Goal: Information Seeking & Learning: Learn about a topic

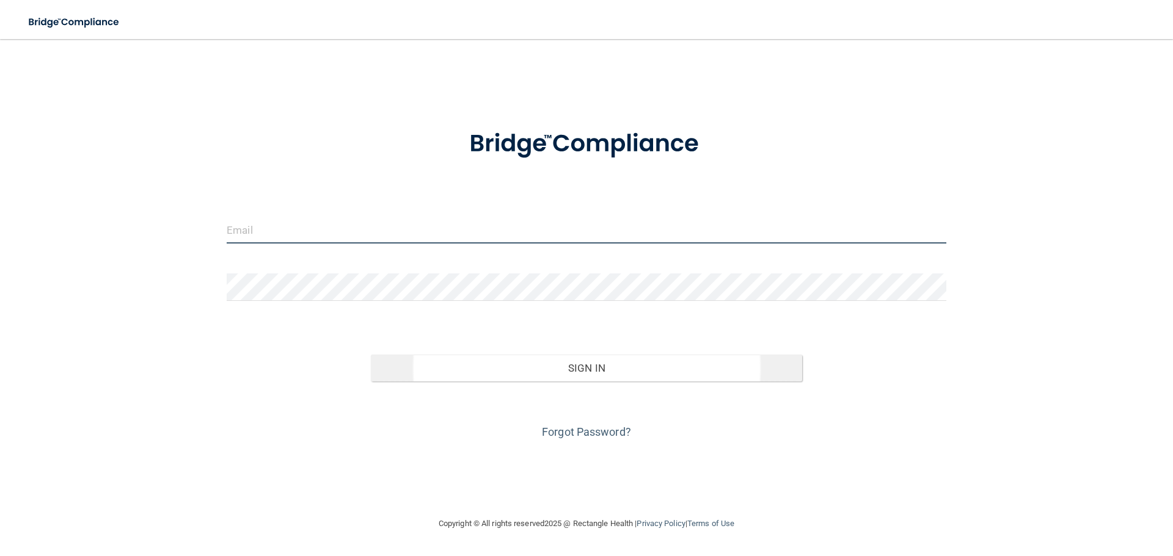
type input "[EMAIL_ADDRESS][DOMAIN_NAME]"
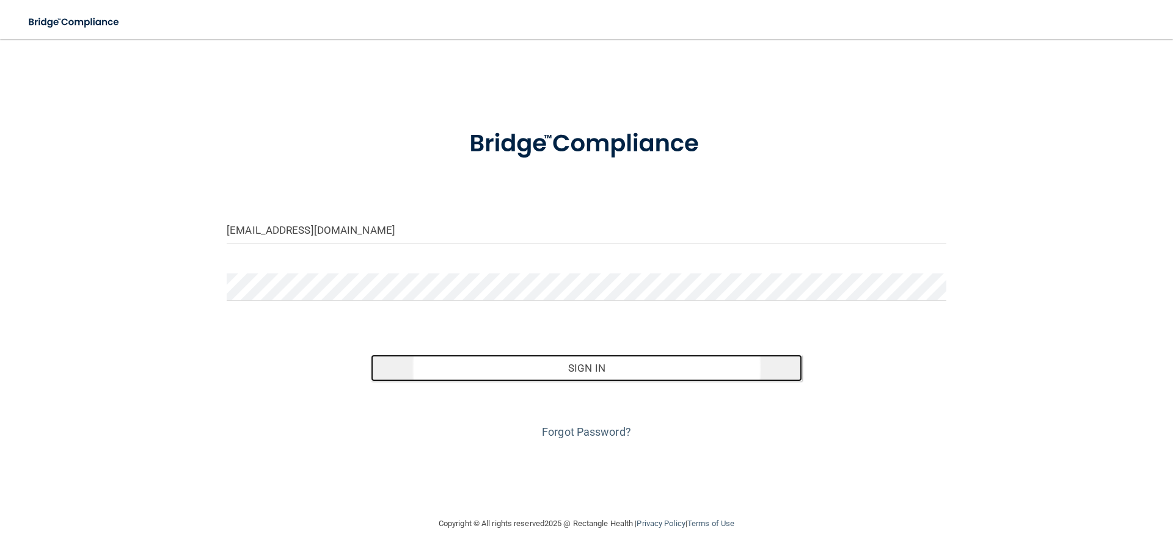
click at [586, 369] on button "Sign In" at bounding box center [587, 368] width 432 height 27
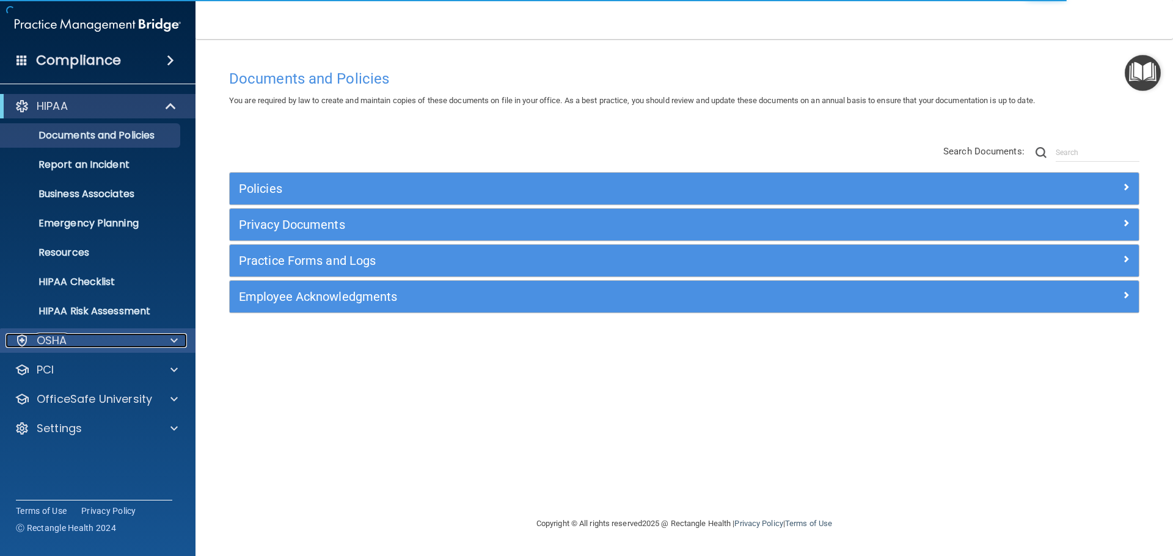
click at [64, 345] on p "OSHA" at bounding box center [52, 340] width 31 height 15
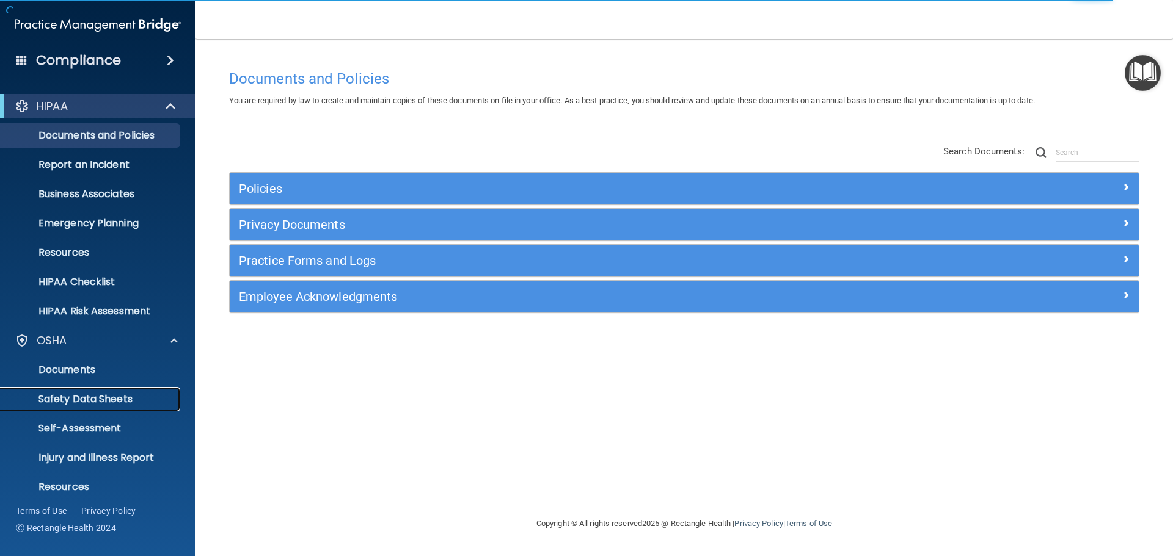
click at [68, 398] on p "Safety Data Sheets" at bounding box center [91, 399] width 167 height 12
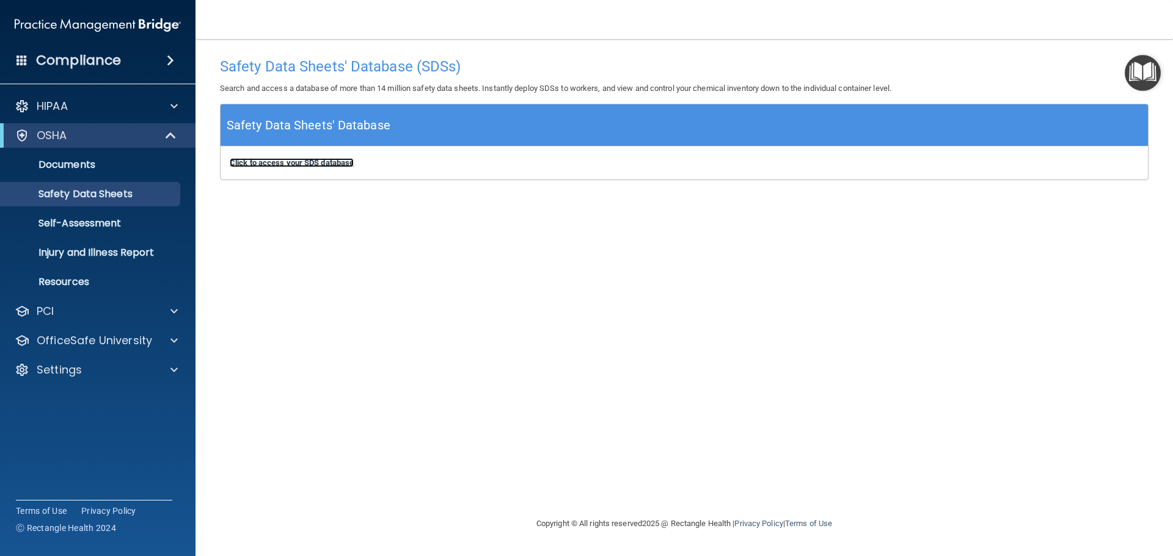
click at [307, 161] on b "Click to access your SDS database" at bounding box center [292, 162] width 124 height 9
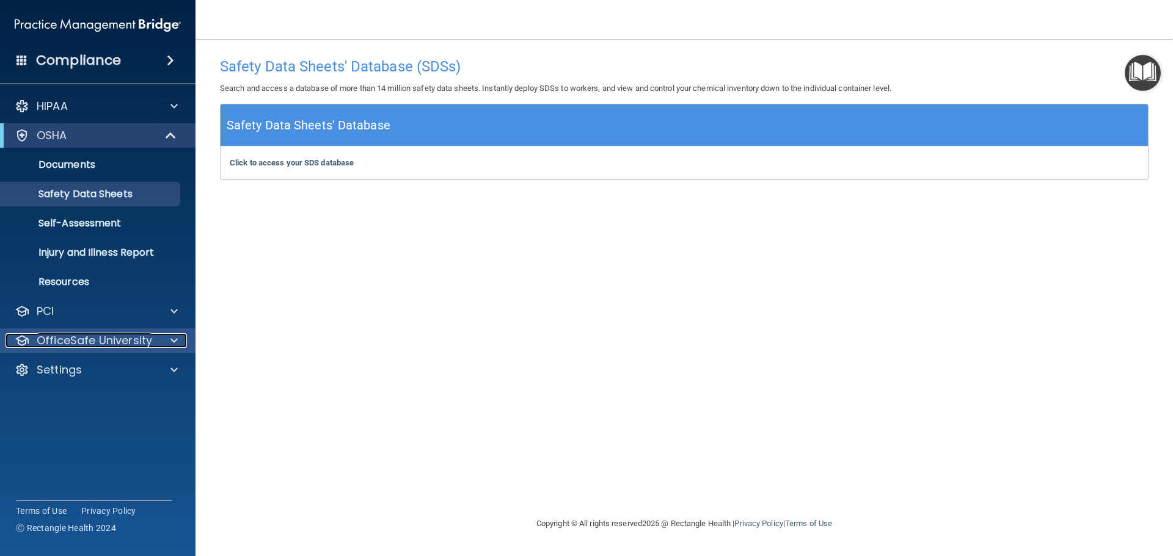
click at [85, 344] on p "OfficeSafe University" at bounding box center [94, 340] width 115 height 15
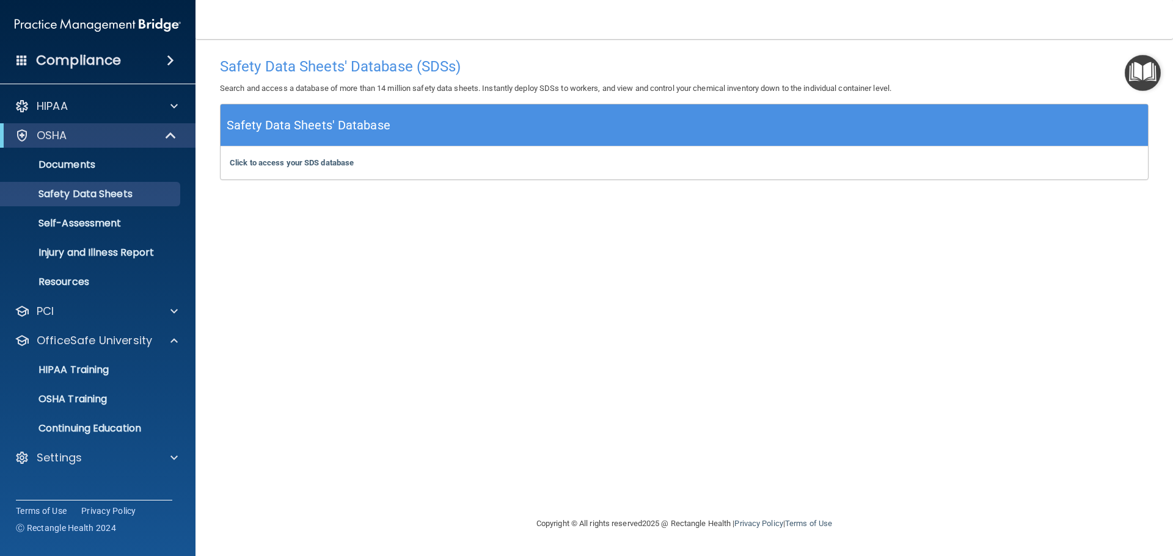
click at [86, 64] on h4 "Compliance" at bounding box center [78, 60] width 85 height 17
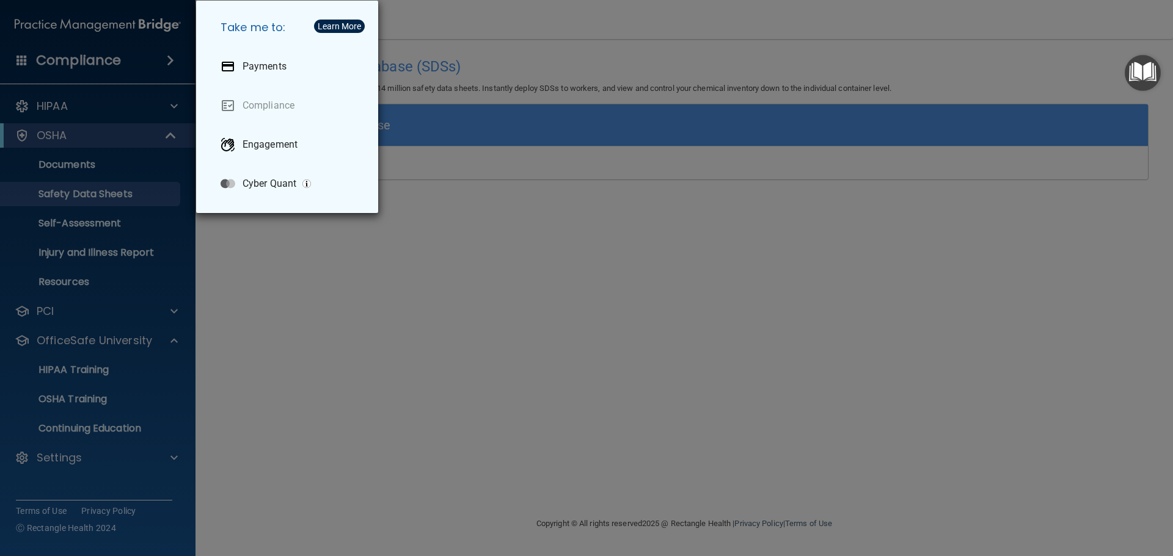
click at [301, 355] on div "Take me to: Payments Compliance Engagement Cyber Quant" at bounding box center [586, 278] width 1173 height 556
